Goal: Task Accomplishment & Management: Use online tool/utility

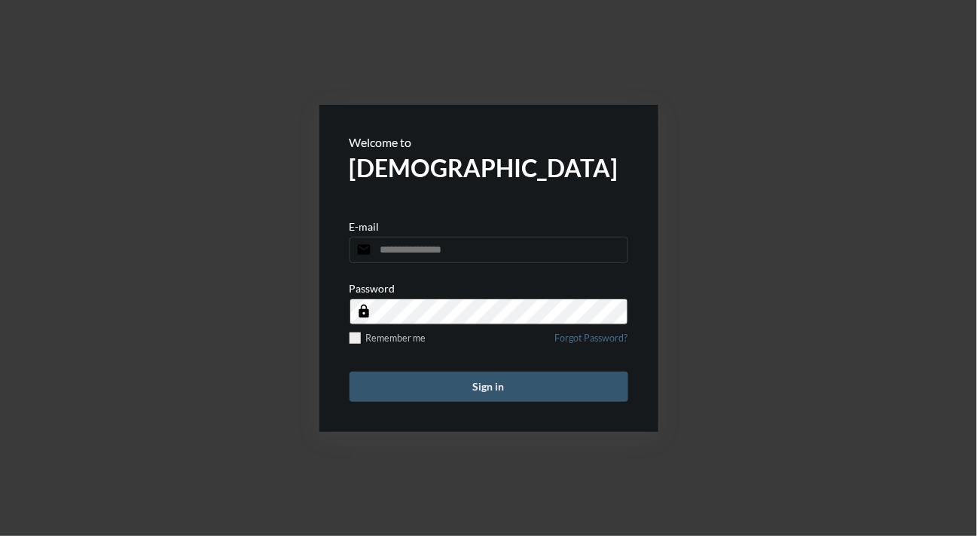
type input "**********"
click at [527, 387] on button "Sign in" at bounding box center [489, 387] width 279 height 30
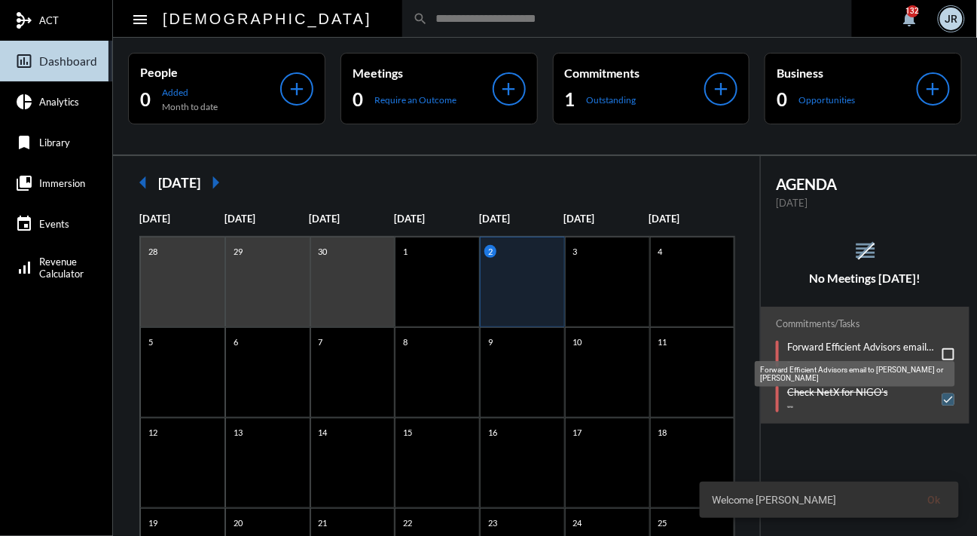
click at [938, 351] on mat-tooltip-component "Forward Efficient Advisors email to [PERSON_NAME] or [PERSON_NAME]" at bounding box center [856, 373] width 222 height 47
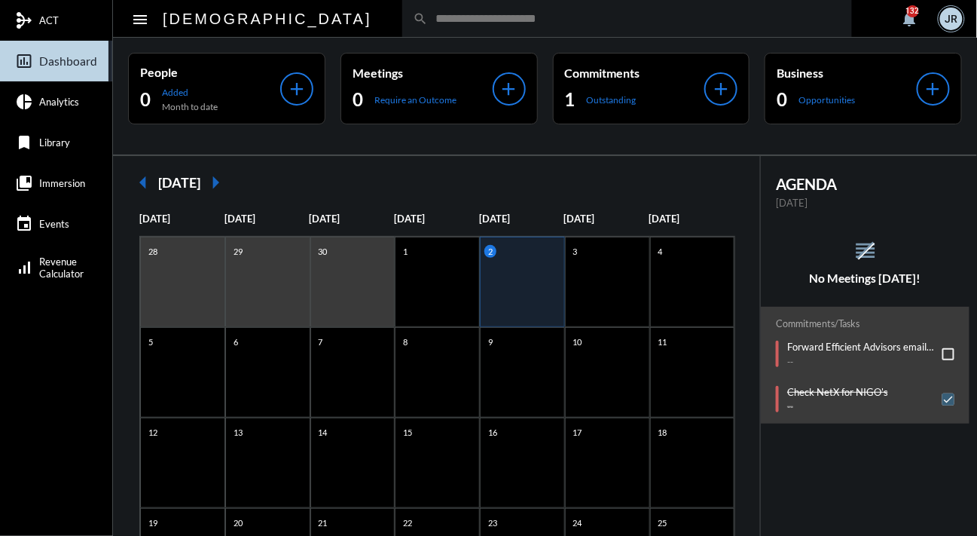
click at [943, 350] on span at bounding box center [949, 354] width 12 height 12
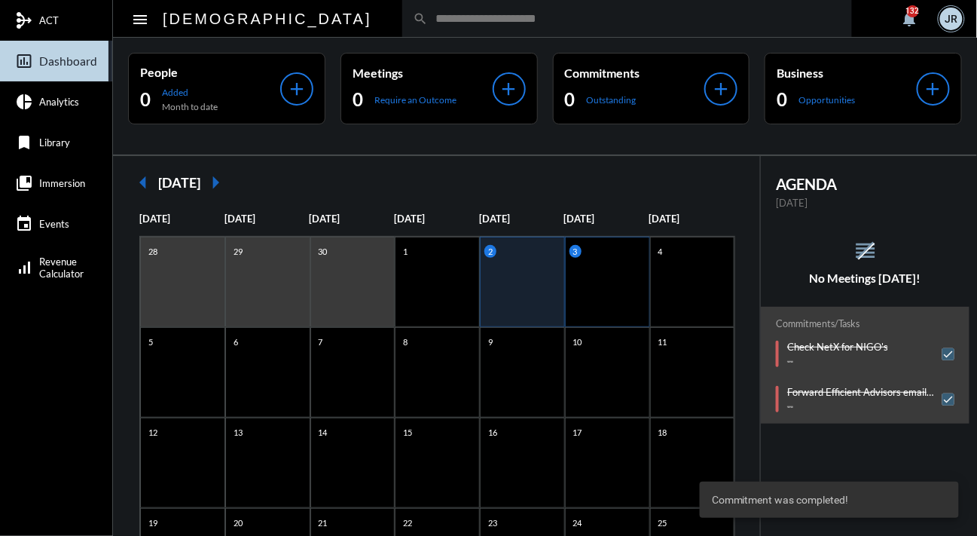
click at [601, 285] on div "3" at bounding box center [607, 282] width 85 height 90
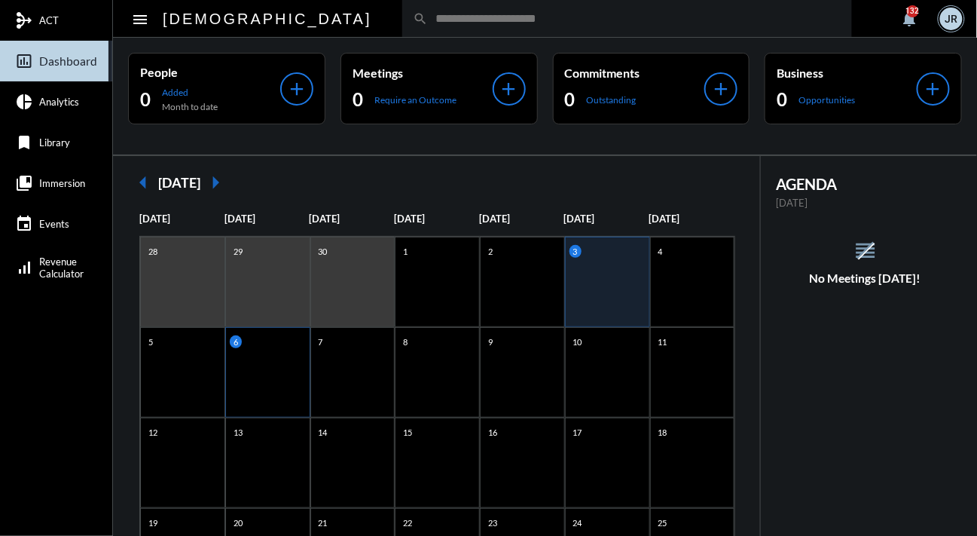
click at [274, 368] on div "6" at bounding box center [267, 372] width 85 height 90
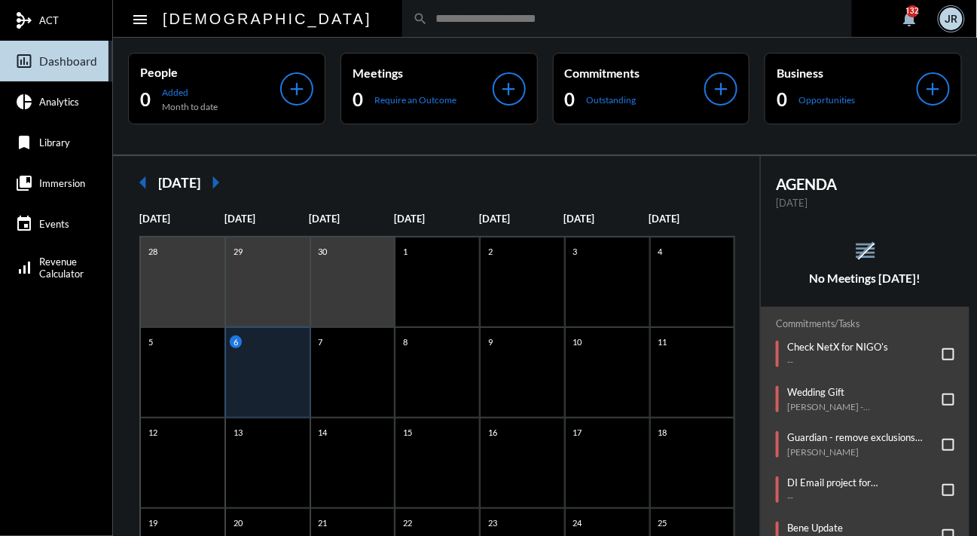
click at [763, 262] on div "reorder No Meetings [DATE]!" at bounding box center [865, 261] width 209 height 47
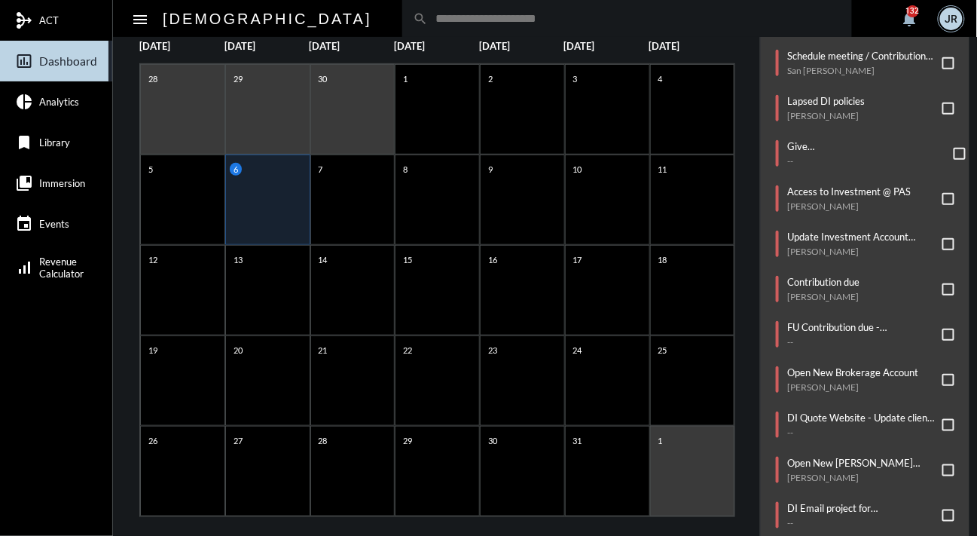
scroll to position [188, 0]
